Goal: Task Accomplishment & Management: Manage account settings

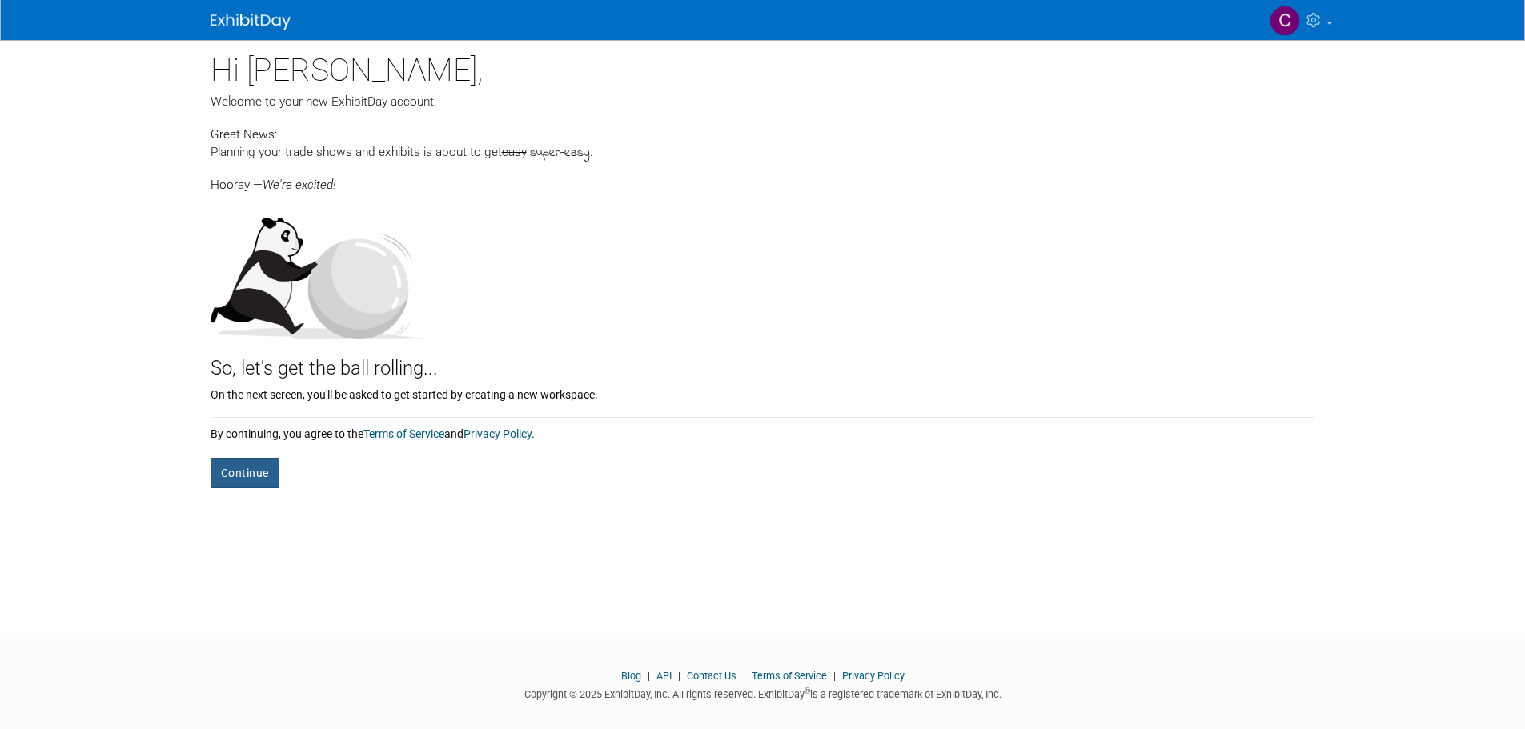
click at [247, 474] on button "Continue" at bounding box center [245, 473] width 69 height 30
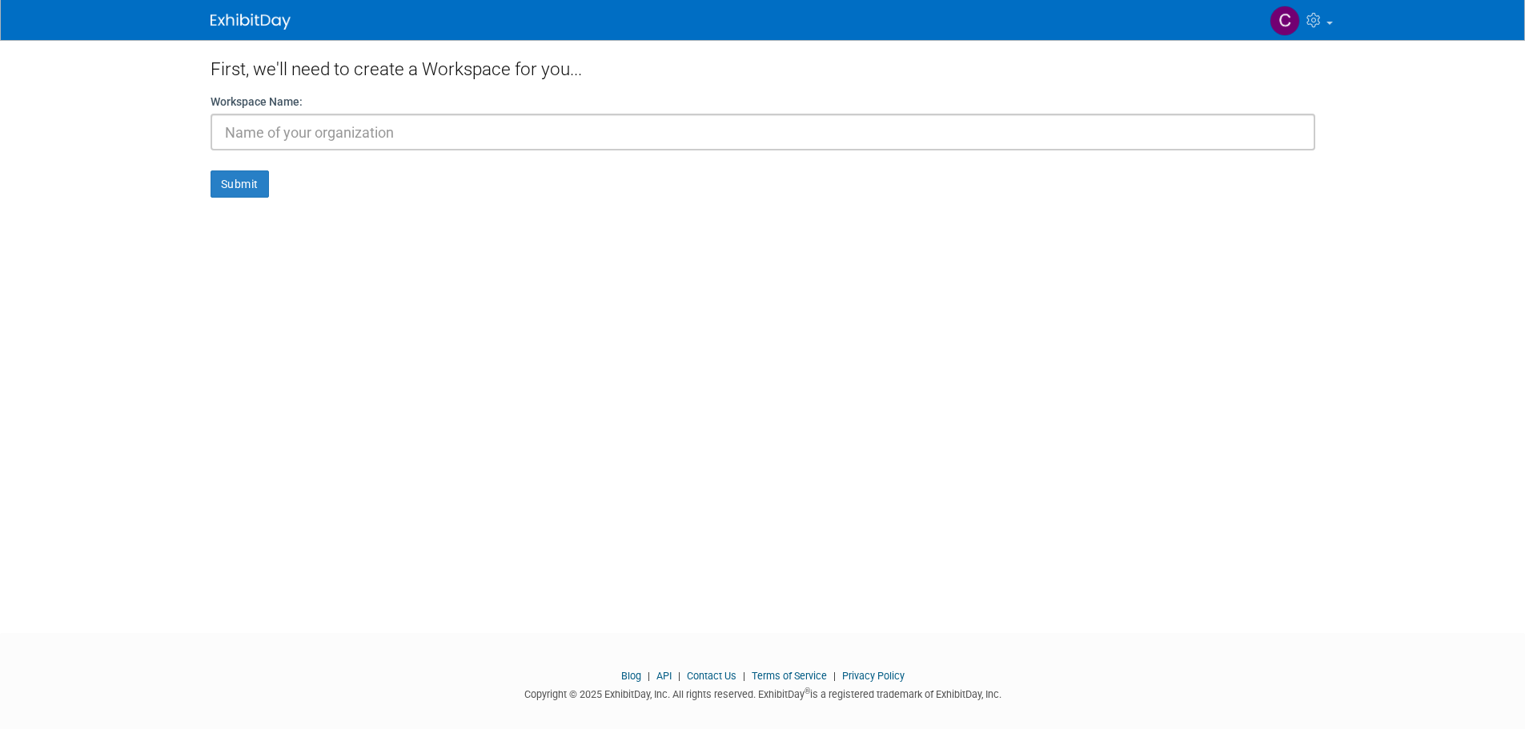
click at [97, 140] on body "My Account My Profile & Preferences Contact us" at bounding box center [762, 364] width 1525 height 729
click at [1319, 18] on icon at bounding box center [1316, 20] width 18 height 14
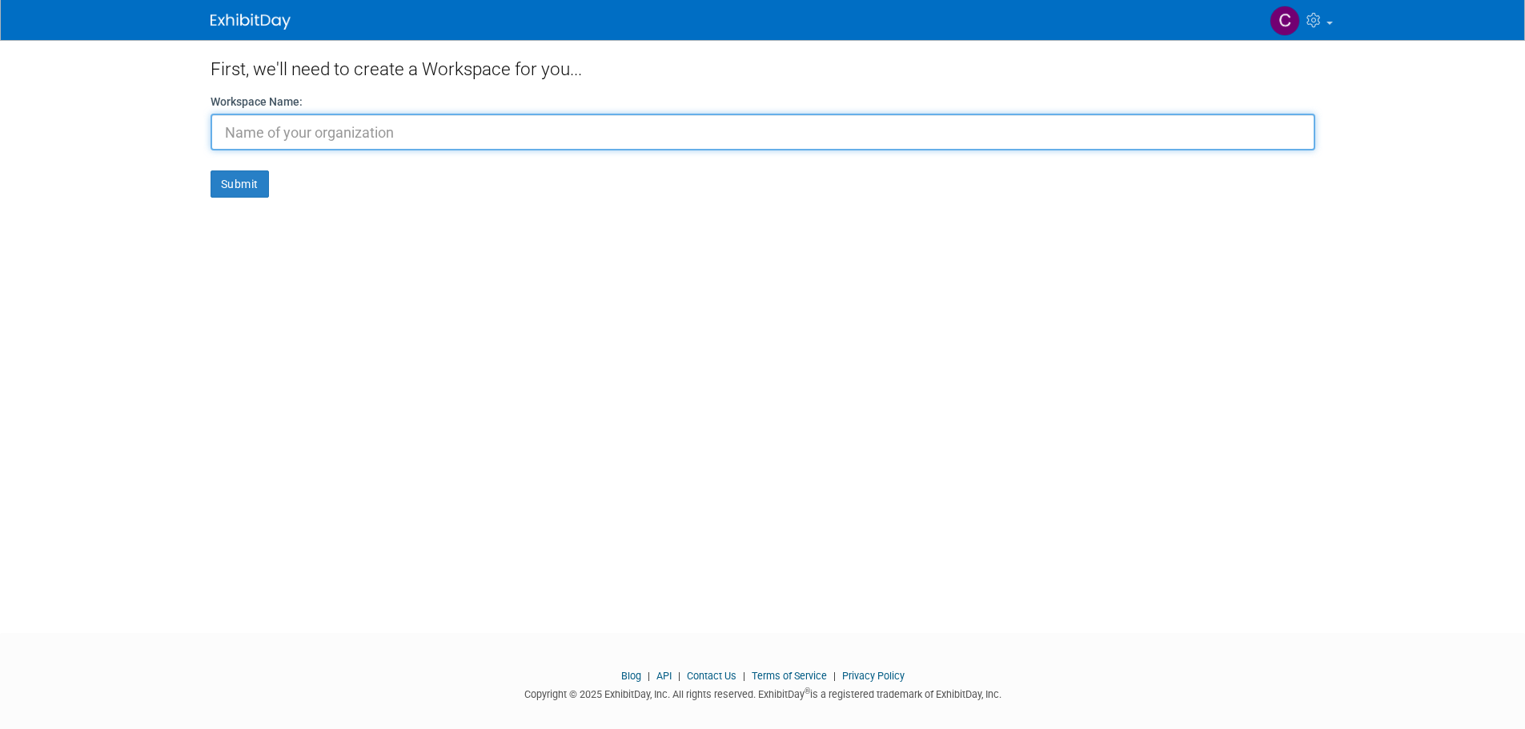
click at [379, 132] on input "text" at bounding box center [763, 132] width 1105 height 37
type input "Vivi"
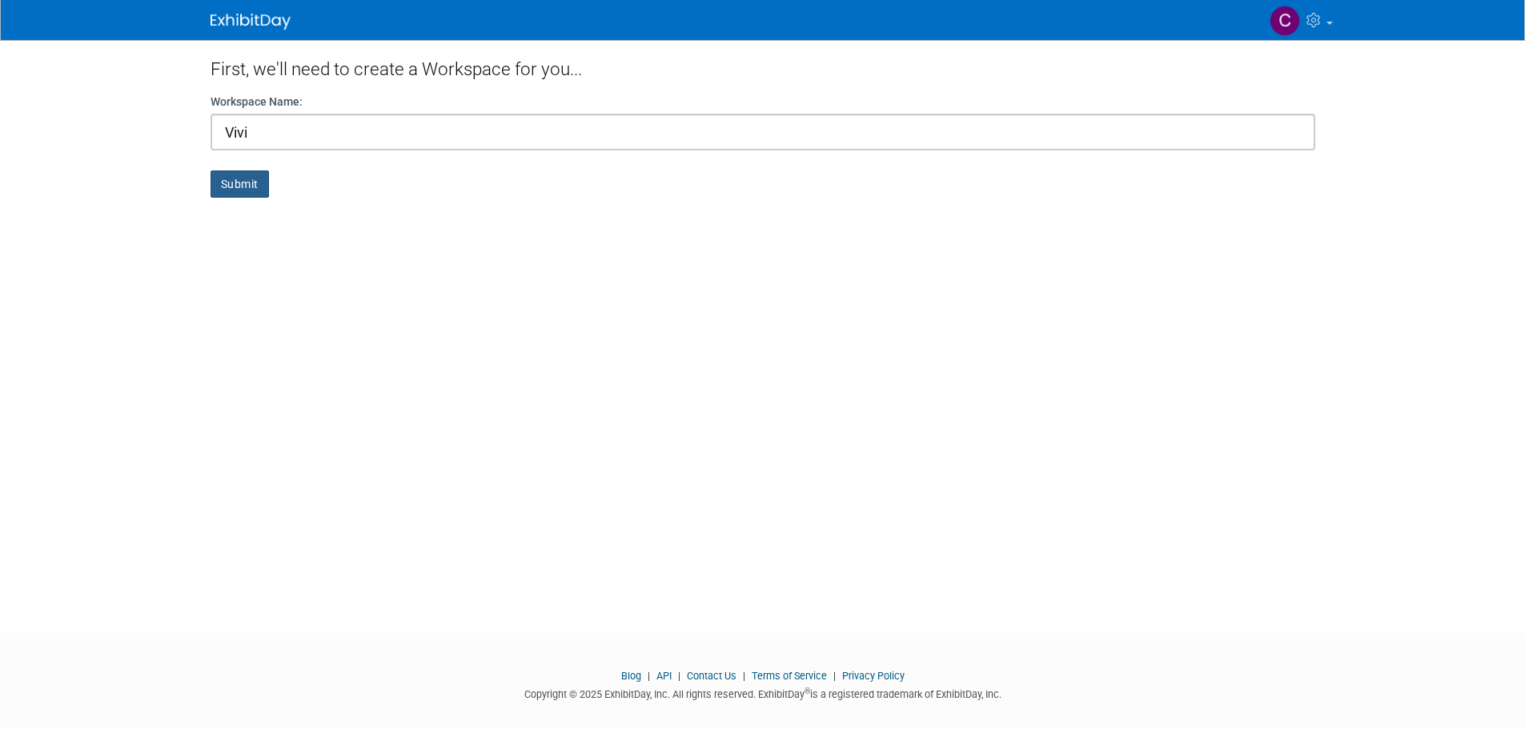
click at [237, 189] on button "Submit" at bounding box center [240, 184] width 58 height 27
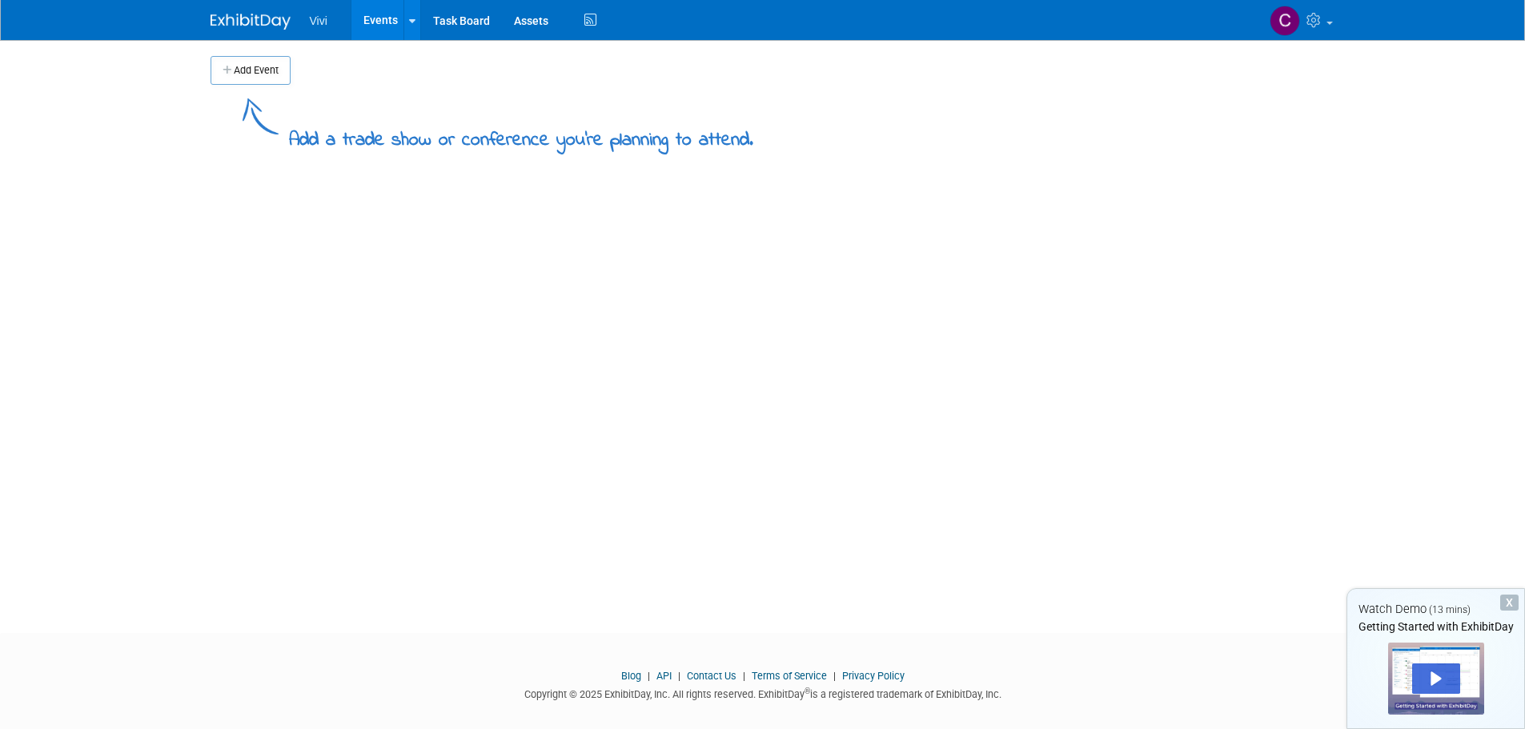
click at [517, 93] on div "Add a trade show or conference you're planning to attend." at bounding box center [763, 120] width 1105 height 70
click at [311, 26] on span "Vivi" at bounding box center [319, 20] width 18 height 13
click at [410, 17] on icon at bounding box center [412, 21] width 6 height 10
click at [407, 17] on link at bounding box center [411, 20] width 17 height 40
click at [151, 248] on body "Vivi Events Add Event Bulk Upload Events Shareable Event Boards Task Board Asse…" at bounding box center [762, 364] width 1525 height 729
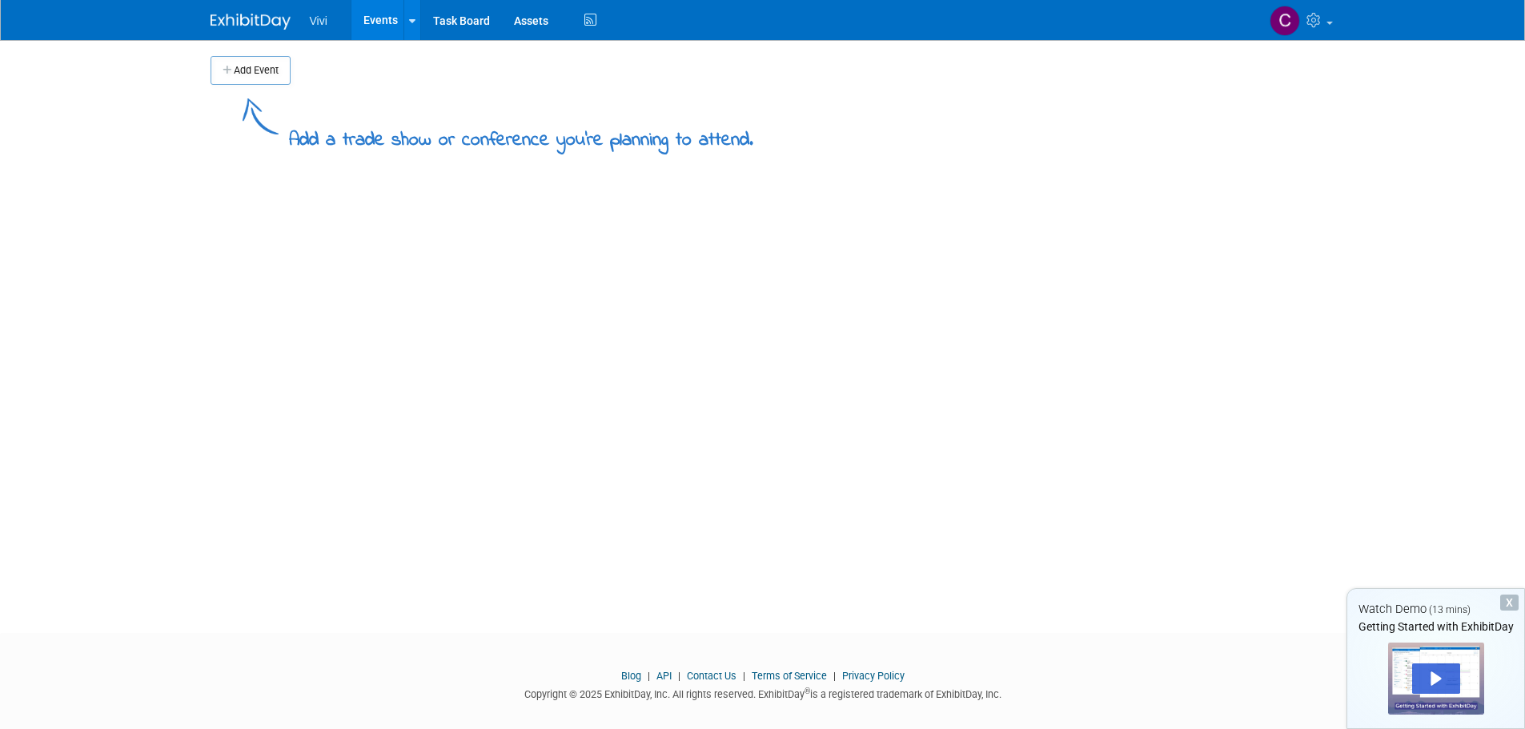
click at [1506, 602] on div "X" at bounding box center [1509, 603] width 18 height 16
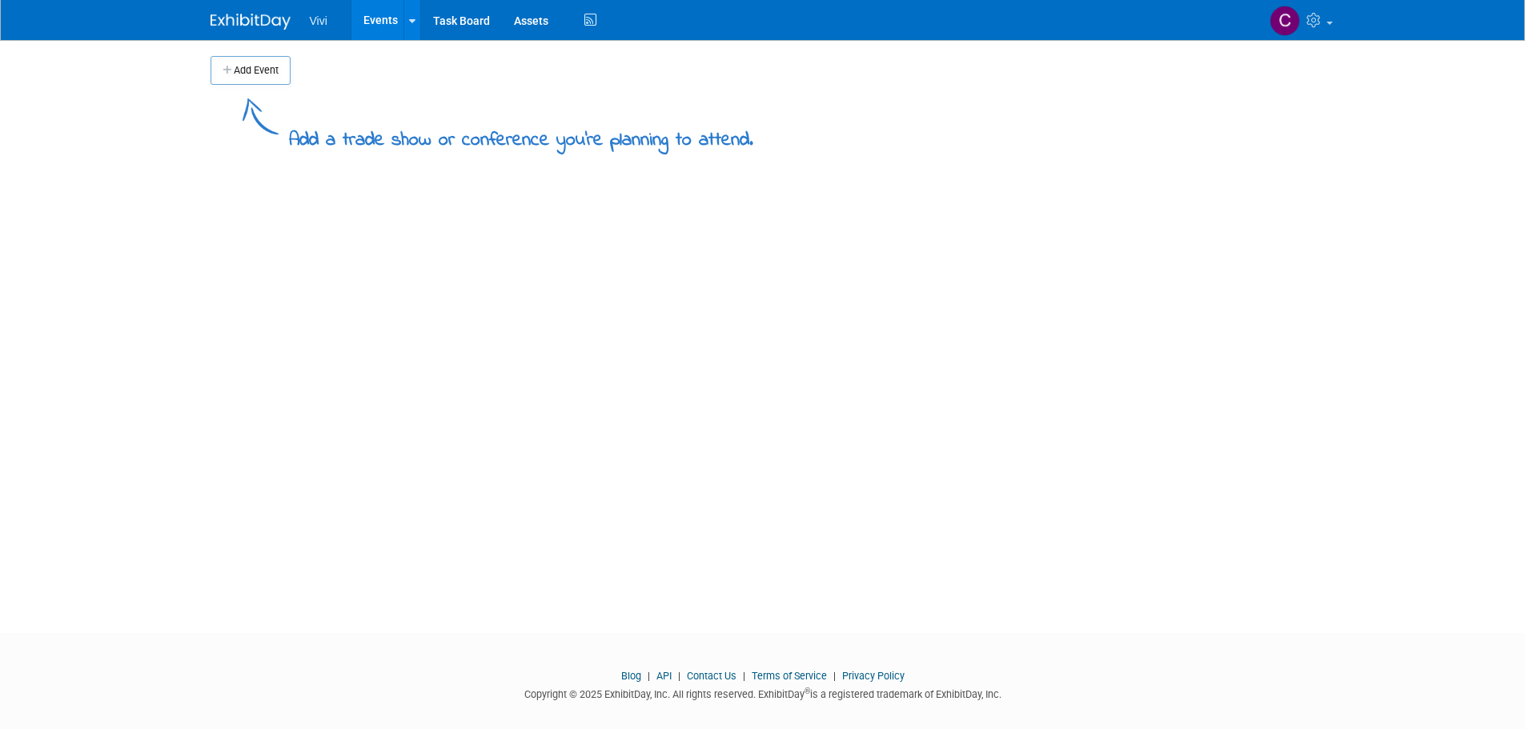
click at [1236, 513] on div "Add Event Add a trade show or conference you're planning to attend. New Event D…" at bounding box center [763, 322] width 1129 height 564
